Goal: Transaction & Acquisition: Purchase product/service

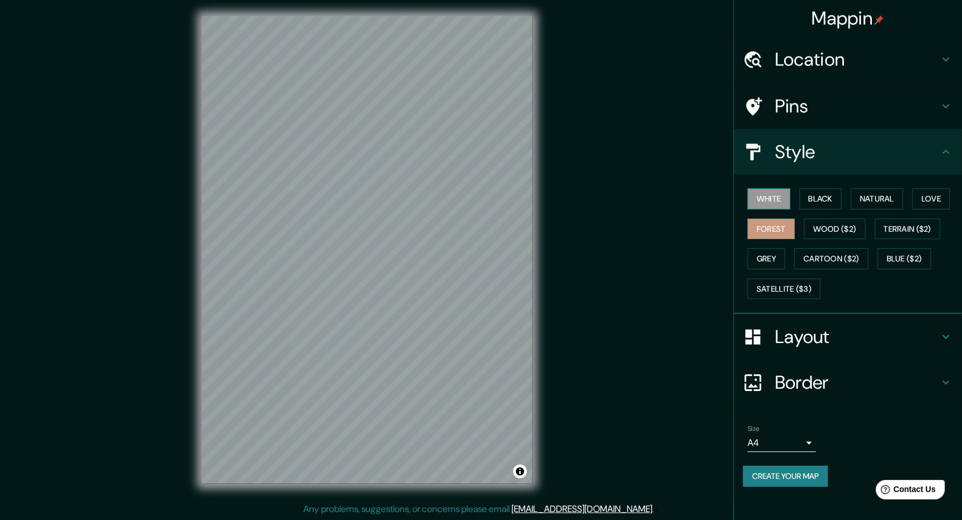
click at [771, 195] on button "White" at bounding box center [769, 198] width 43 height 21
click at [838, 200] on button "Black" at bounding box center [821, 198] width 43 height 21
click at [868, 196] on button "Natural" at bounding box center [877, 198] width 52 height 21
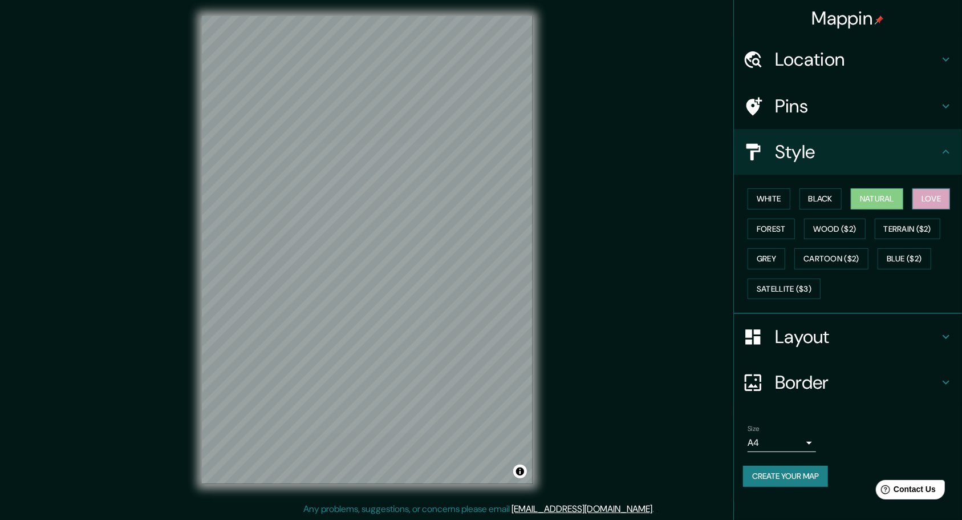
click at [931, 198] on button "Love" at bounding box center [932, 198] width 38 height 21
click at [922, 228] on button "Terrain ($2)" at bounding box center [908, 228] width 66 height 21
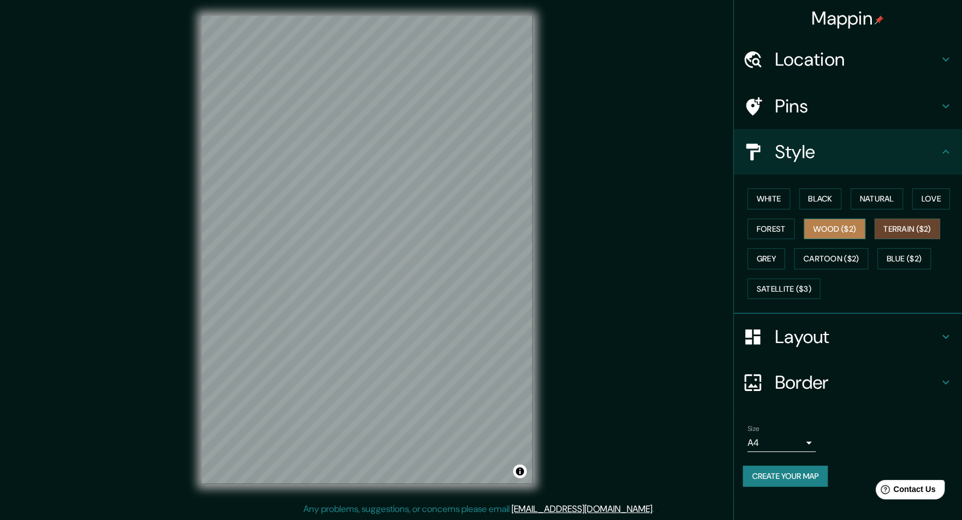
click at [842, 230] on button "Wood ($2)" at bounding box center [835, 228] width 62 height 21
click at [776, 226] on button "Forest" at bounding box center [771, 228] width 47 height 21
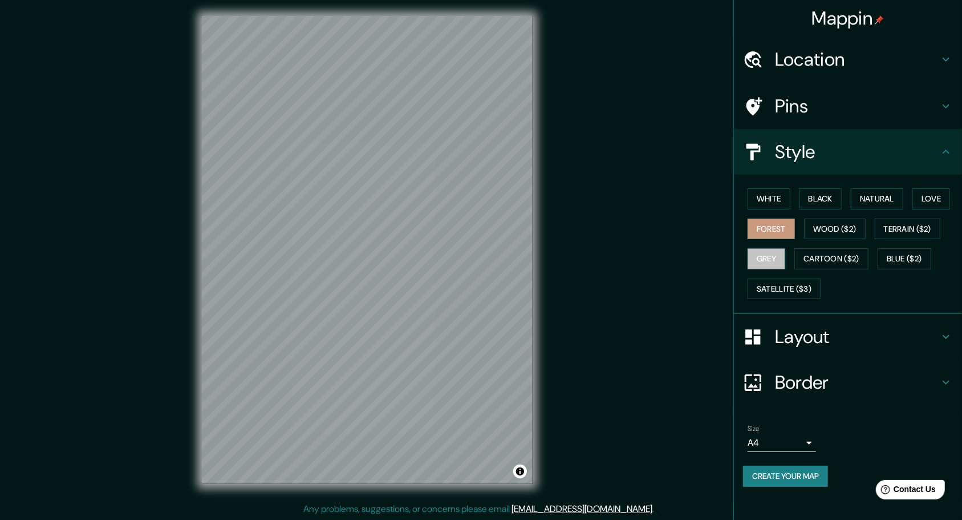
click at [769, 259] on button "Grey" at bounding box center [767, 258] width 38 height 21
click at [827, 257] on button "Cartoon ($2)" at bounding box center [832, 258] width 74 height 21
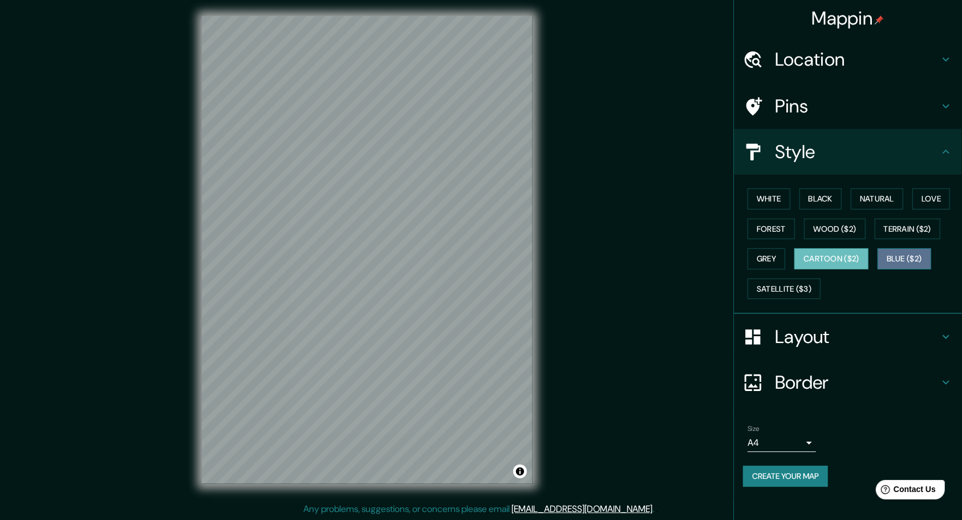
click at [889, 266] on button "Blue ($2)" at bounding box center [905, 258] width 54 height 21
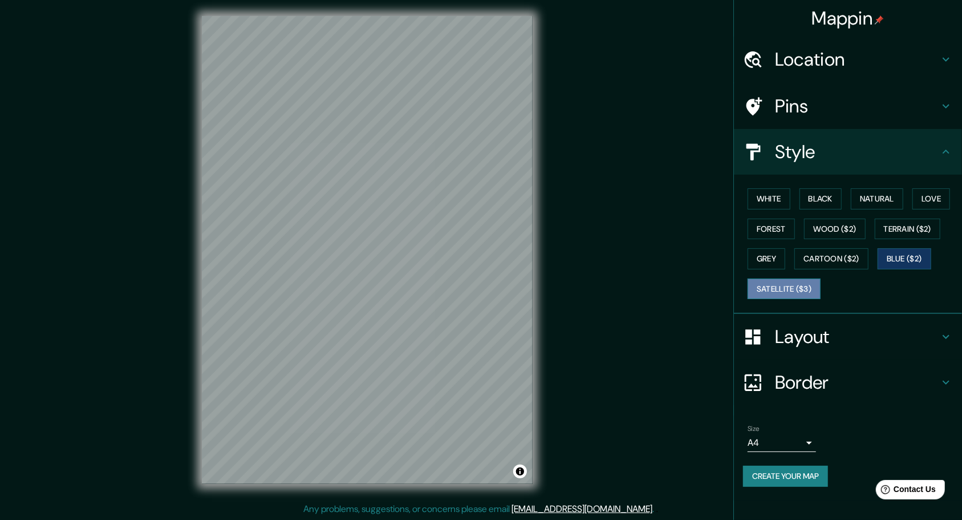
click at [796, 292] on button "Satellite ($3)" at bounding box center [784, 288] width 73 height 21
click at [763, 224] on button "Forest" at bounding box center [771, 228] width 47 height 21
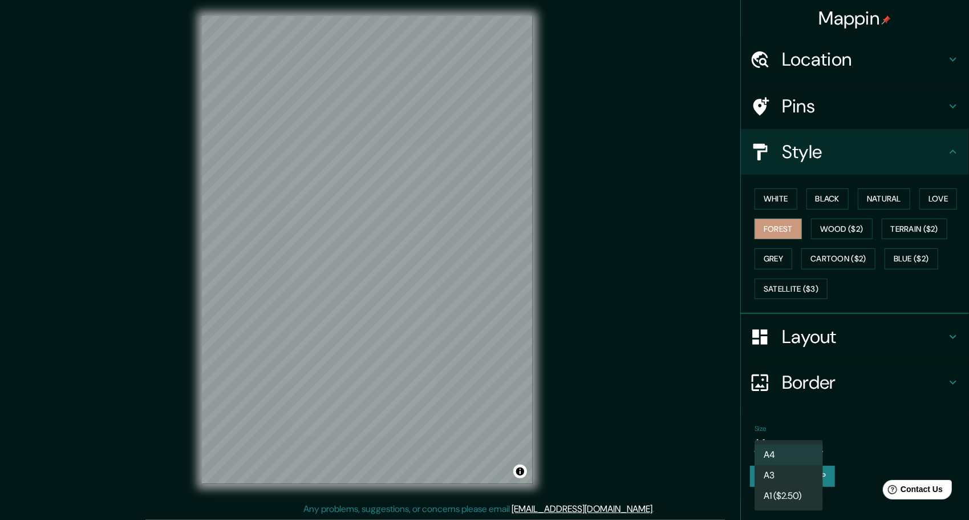
click at [789, 441] on body "Mappin Location [GEOGRAPHIC_DATA], [GEOGRAPHIC_DATA], [US_STATE], [GEOGRAPHIC_D…" at bounding box center [484, 258] width 969 height 520
click at [789, 441] on ul "A4 A3 A1 ($2.50)" at bounding box center [789, 475] width 68 height 71
click at [784, 476] on li "A3" at bounding box center [789, 475] width 68 height 21
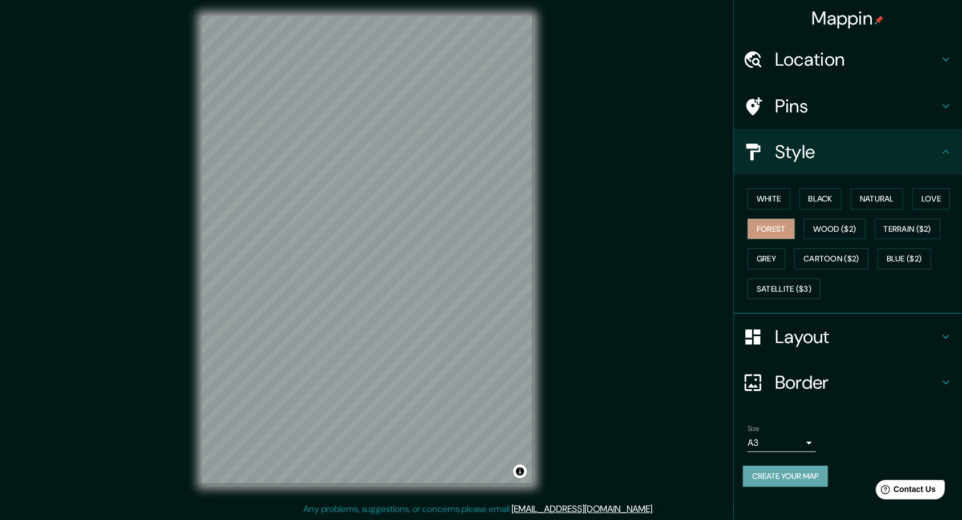
click at [784, 476] on button "Create your map" at bounding box center [785, 475] width 85 height 21
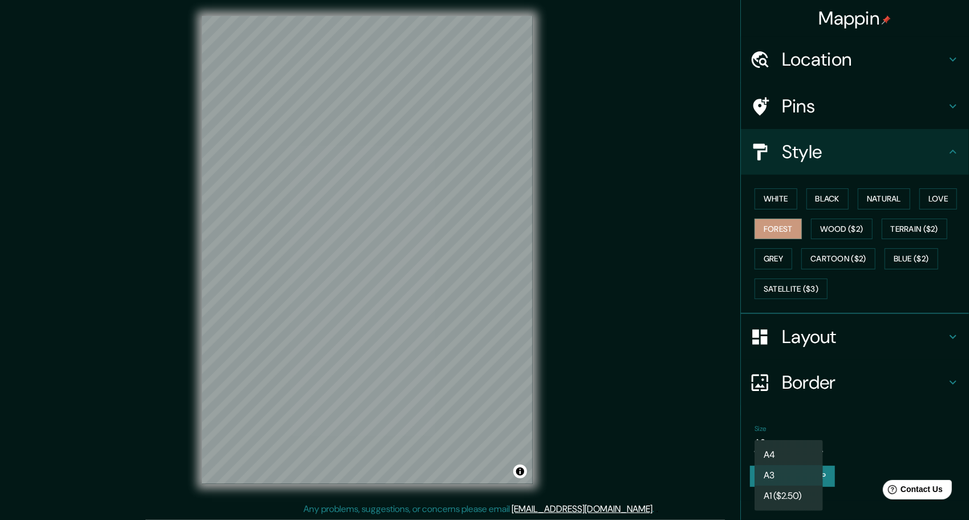
click at [773, 436] on body "Mappin Location [GEOGRAPHIC_DATA], [GEOGRAPHIC_DATA], [US_STATE], [GEOGRAPHIC_D…" at bounding box center [484, 258] width 969 height 520
click at [773, 452] on li "A4" at bounding box center [789, 454] width 68 height 21
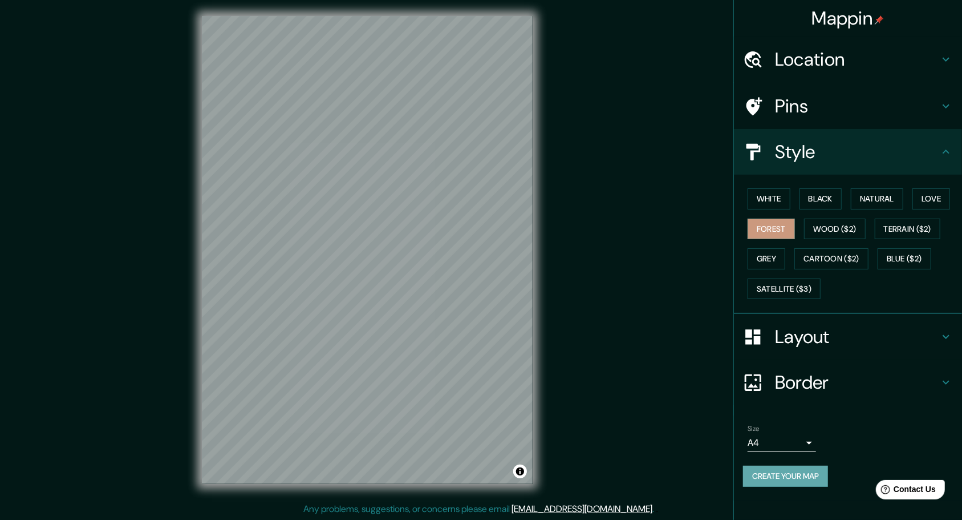
click at [775, 473] on button "Create your map" at bounding box center [785, 475] width 85 height 21
click at [633, 237] on div "Mappin Location [GEOGRAPHIC_DATA], [GEOGRAPHIC_DATA], [US_STATE], [GEOGRAPHIC_D…" at bounding box center [481, 259] width 962 height 522
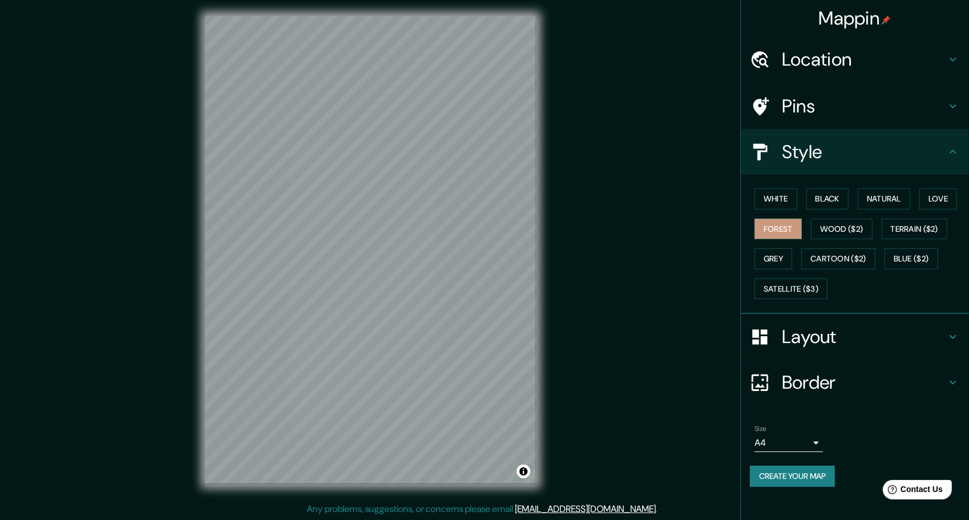
click at [803, 444] on body "Mappin Location [GEOGRAPHIC_DATA], [GEOGRAPHIC_DATA], [US_STATE], [GEOGRAPHIC_D…" at bounding box center [484, 258] width 969 height 520
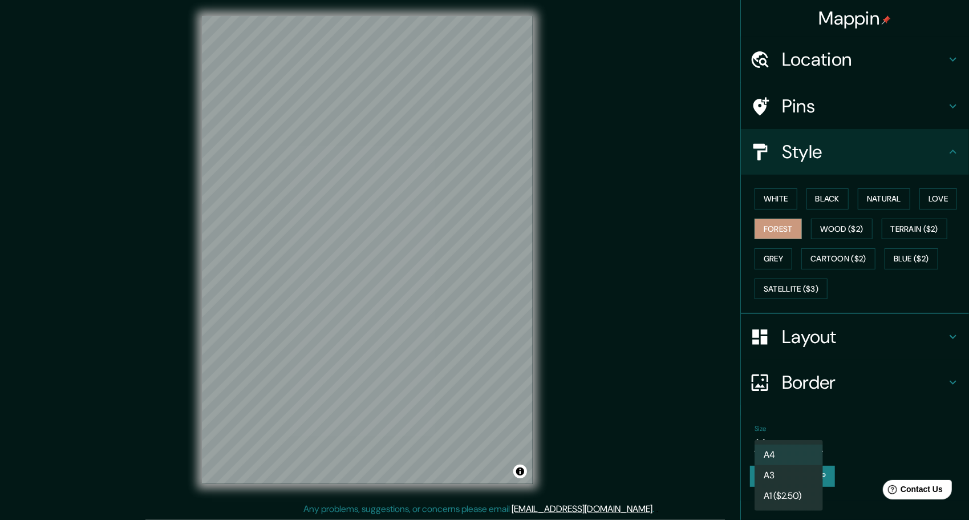
click at [822, 423] on div at bounding box center [484, 260] width 969 height 520
